Goal: Task Accomplishment & Management: Use online tool/utility

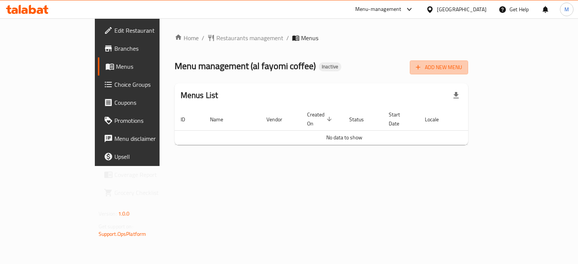
click at [462, 69] on span "Add New Menu" at bounding box center [439, 67] width 46 height 9
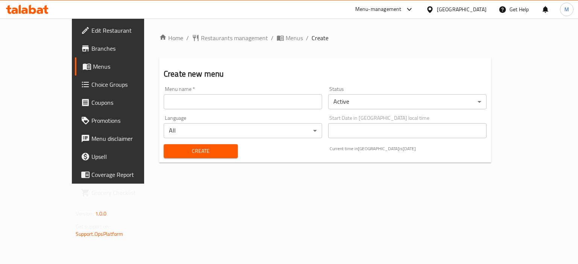
click at [315, 100] on input "text" at bounding box center [243, 101] width 158 height 15
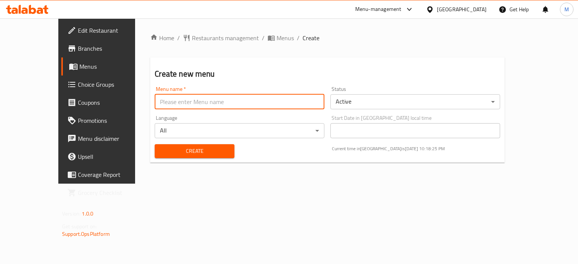
type input "new"
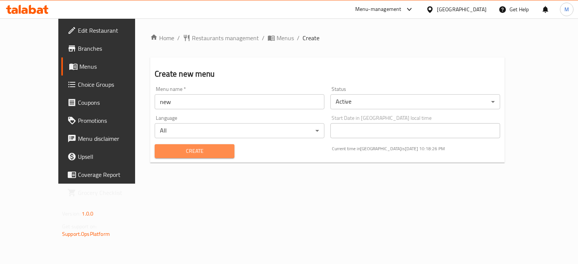
click at [196, 151] on span "Create" at bounding box center [194, 151] width 67 height 9
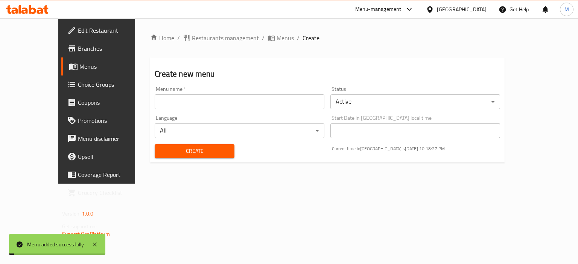
click at [276, 35] on span "Menus" at bounding box center [284, 37] width 17 height 9
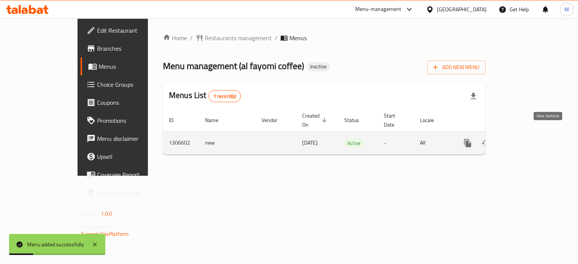
click at [531, 137] on link "enhanced table" at bounding box center [522, 143] width 18 height 18
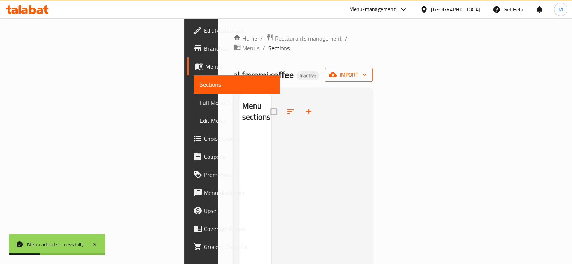
click at [367, 70] on span "import" at bounding box center [349, 74] width 36 height 9
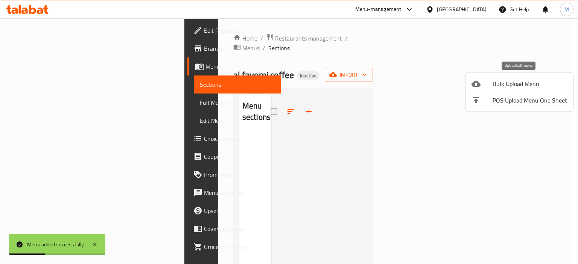
click at [534, 79] on span "Bulk Upload Menu" at bounding box center [529, 83] width 74 height 9
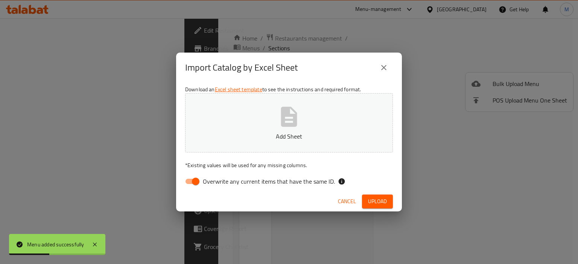
click at [325, 126] on button "Add Sheet" at bounding box center [289, 122] width 208 height 59
click at [293, 185] on span "Overwrite any current items that have the same ID." at bounding box center [269, 181] width 132 height 9
click at [217, 185] on input "Overwrite any current items that have the same ID." at bounding box center [195, 182] width 43 height 14
checkbox input "false"
click at [393, 203] on div "Cancel Upload" at bounding box center [289, 202] width 226 height 20
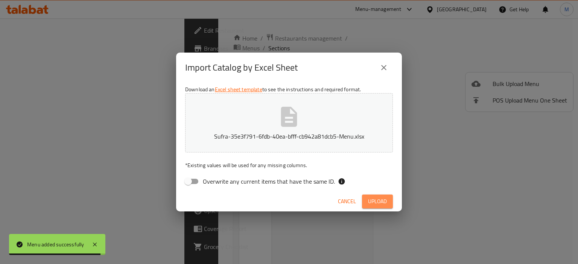
click at [391, 204] on button "Upload" at bounding box center [377, 202] width 31 height 14
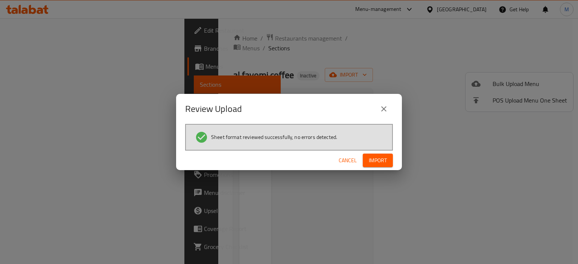
click at [384, 161] on span "Import" at bounding box center [378, 160] width 18 height 9
